Goal: Transaction & Acquisition: Purchase product/service

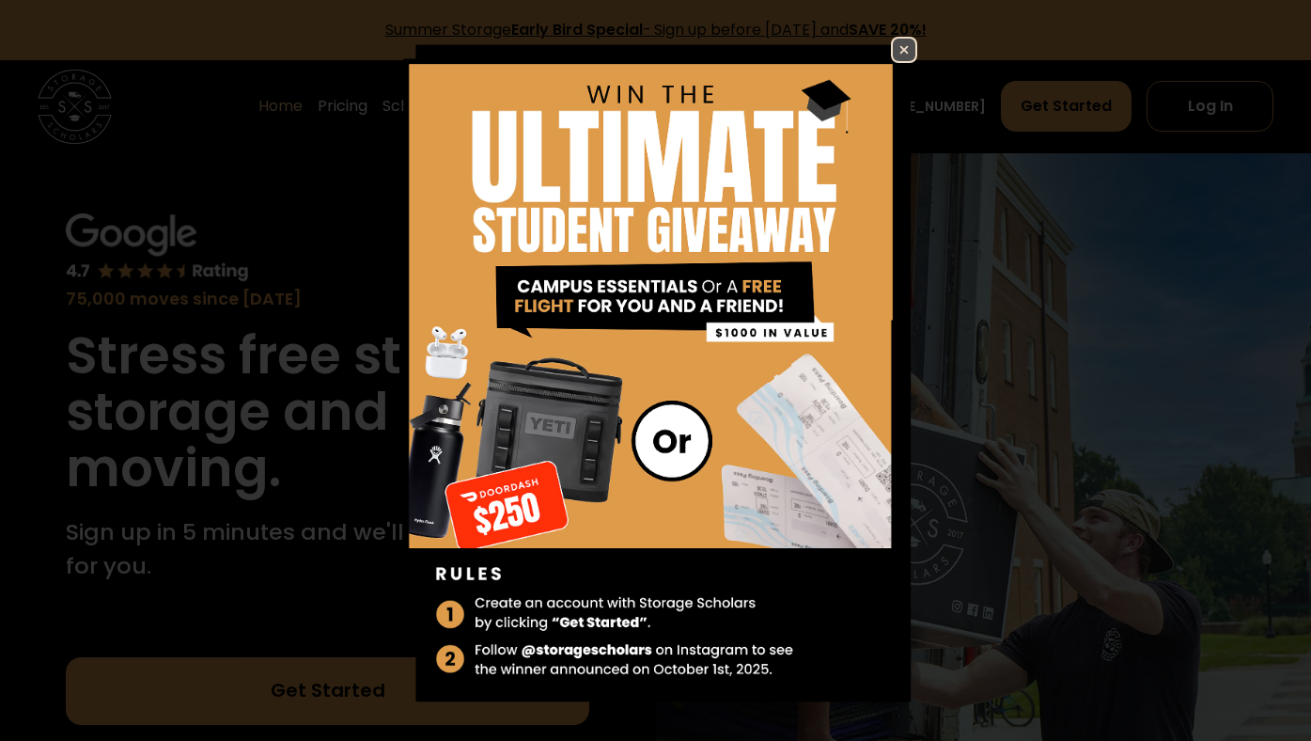
click at [905, 49] on img at bounding box center [904, 50] width 23 height 23
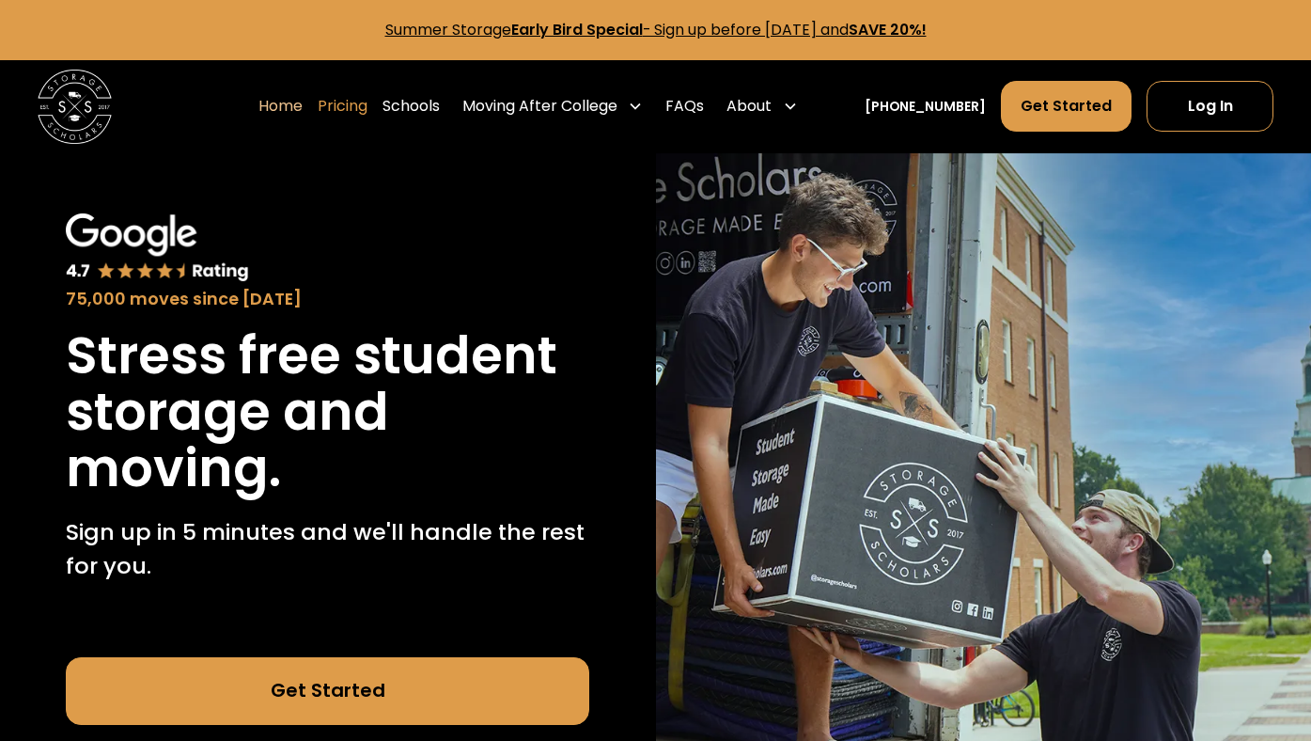
click at [367, 111] on link "Pricing" at bounding box center [343, 106] width 50 height 53
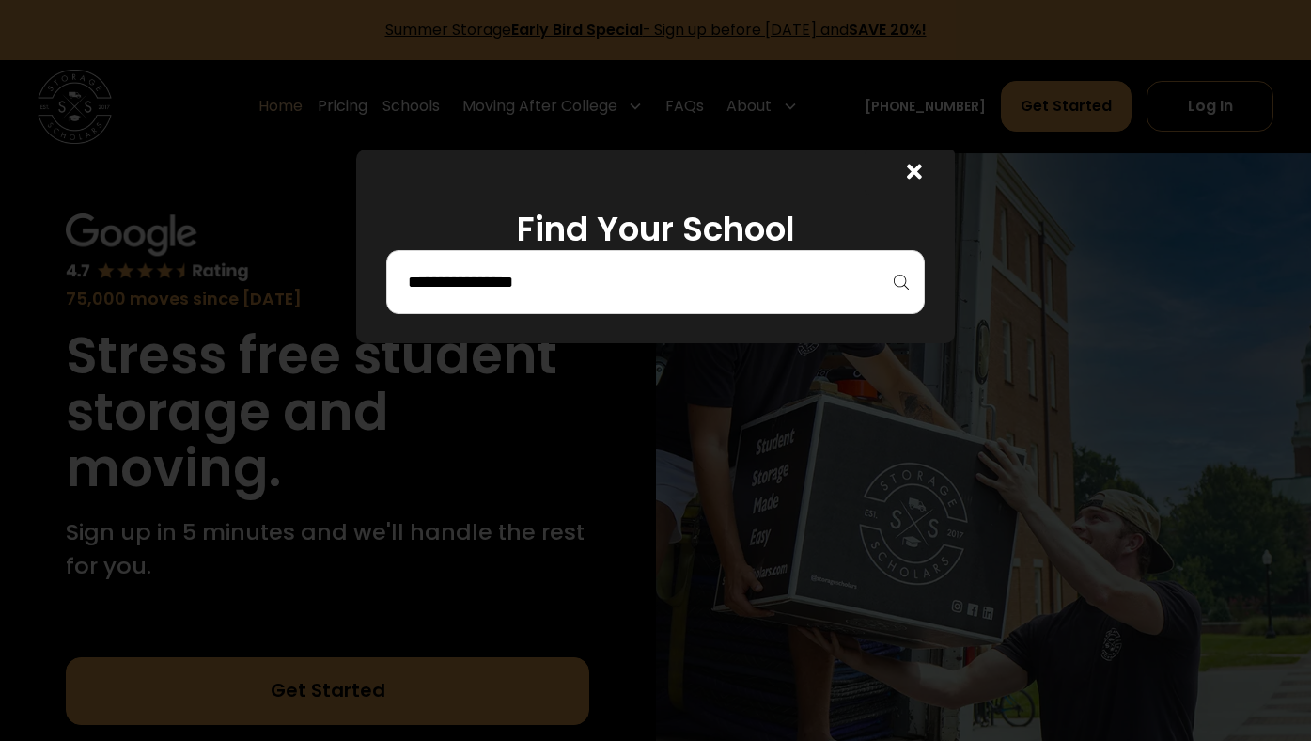
click at [454, 306] on div at bounding box center [655, 282] width 539 height 64
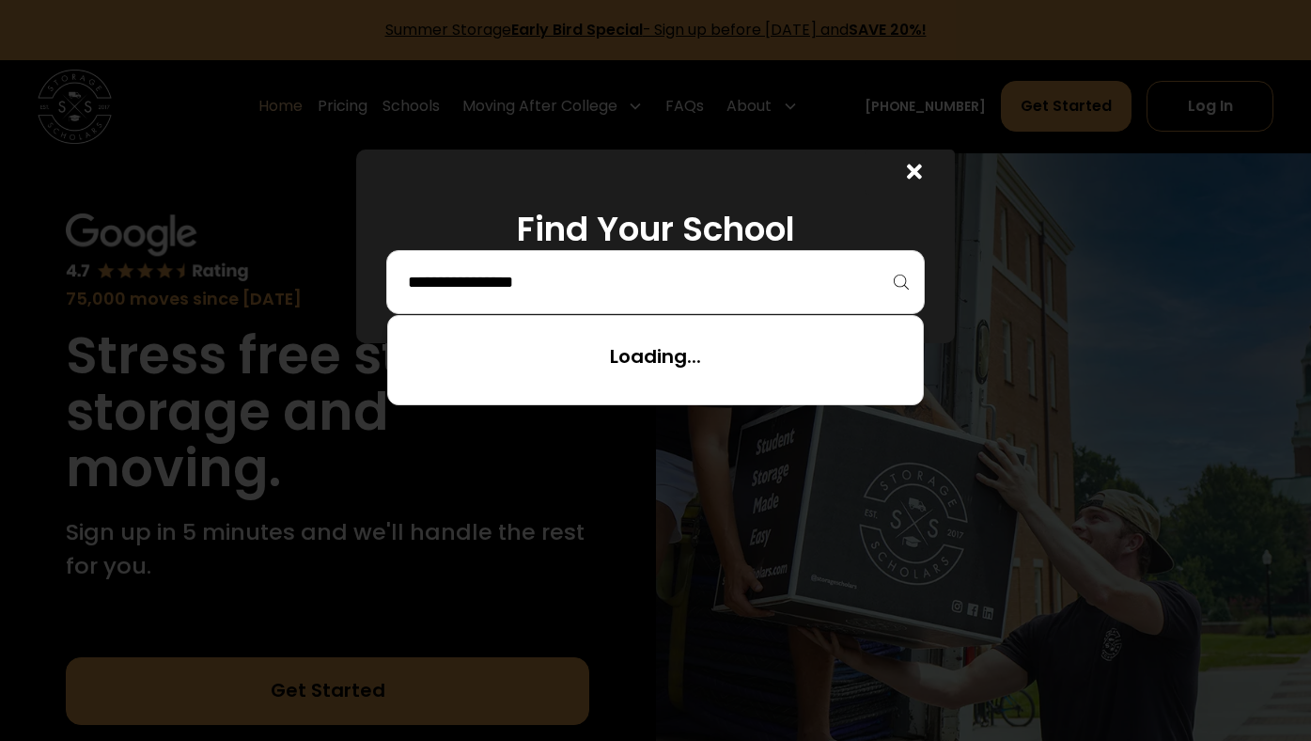
click at [469, 290] on input "search" at bounding box center [655, 282] width 499 height 32
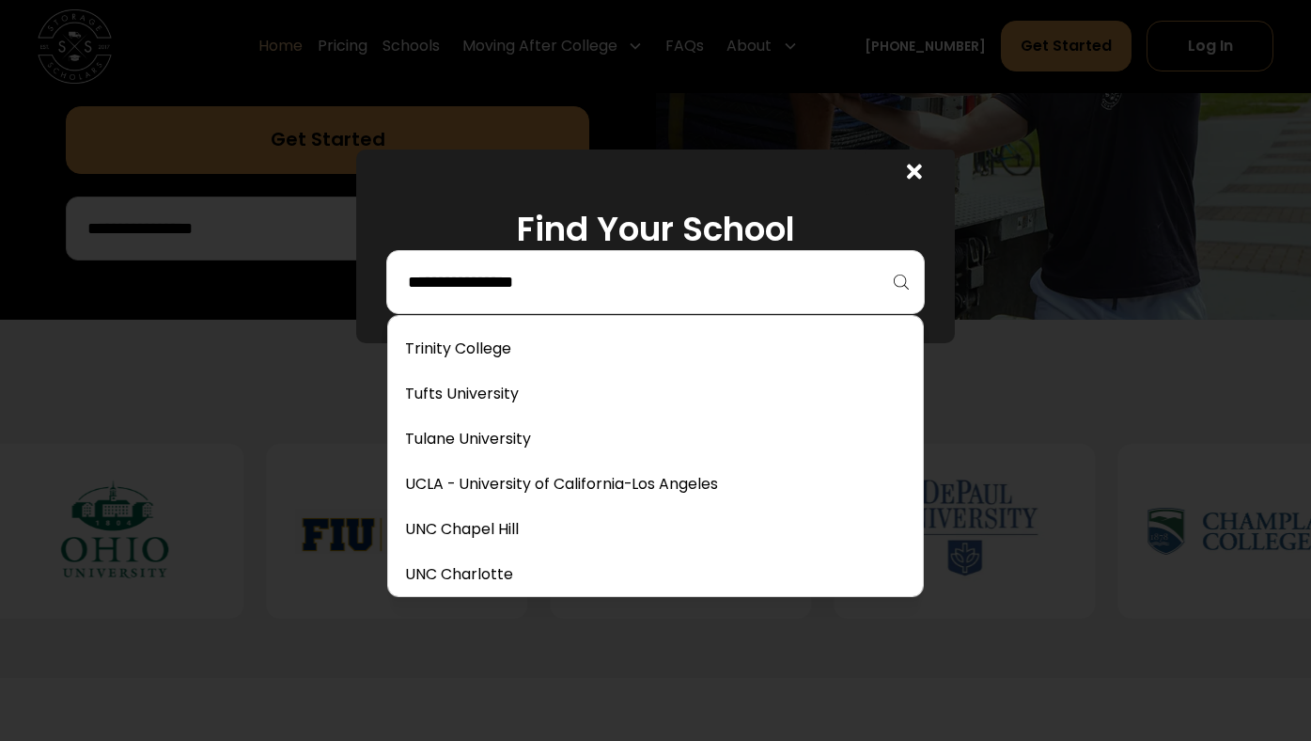
scroll to position [7907, 0]
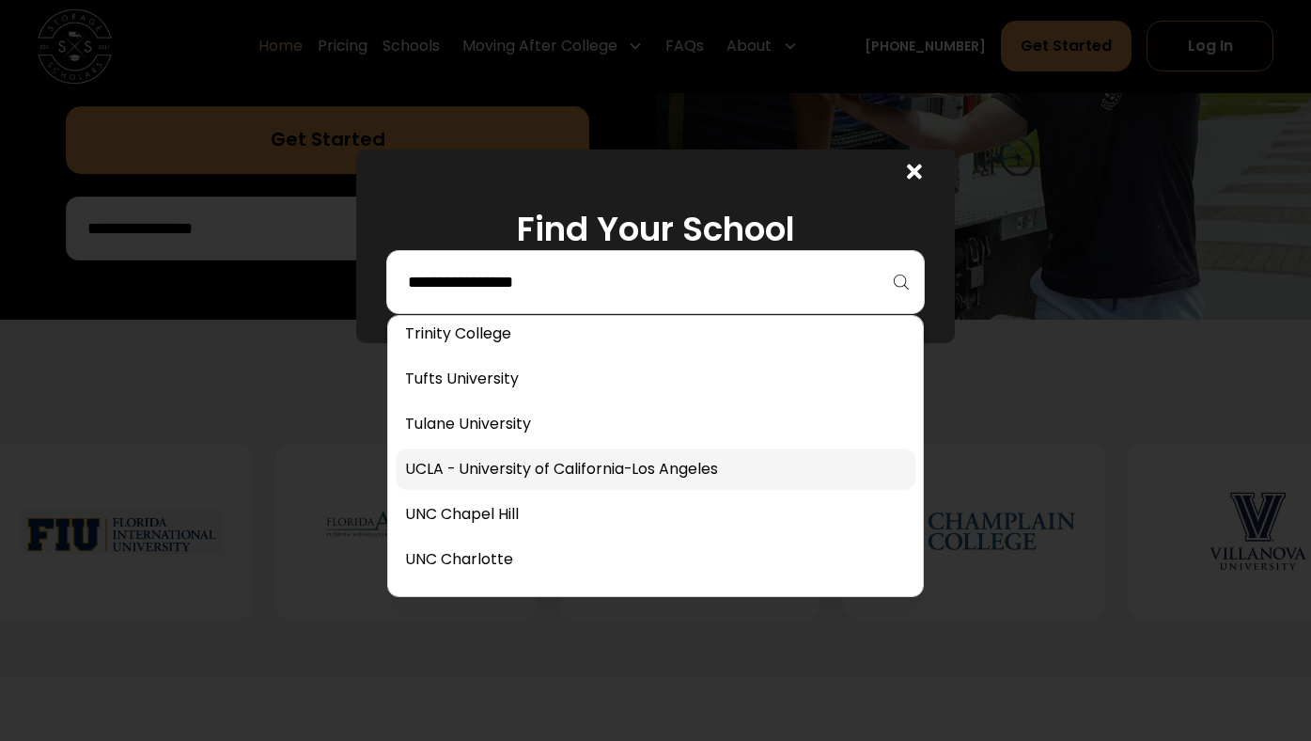
click at [551, 466] on link at bounding box center [656, 468] width 520 height 41
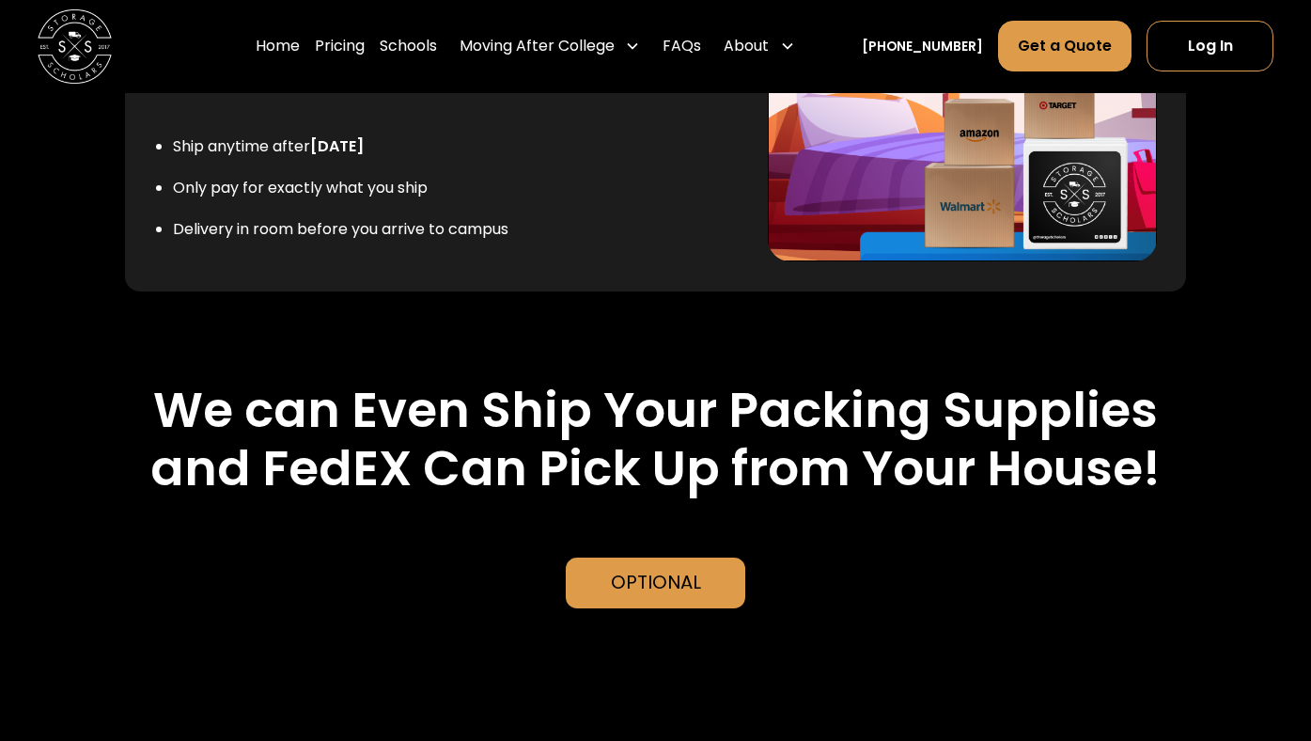
scroll to position [3868, 0]
